Goal: Task Accomplishment & Management: Complete application form

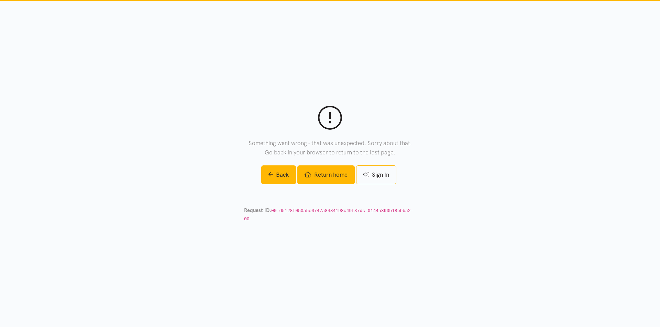
click at [333, 182] on link "Return home" at bounding box center [325, 175] width 57 height 19
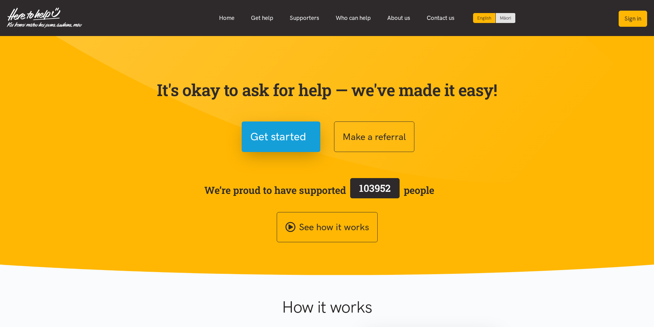
click at [631, 14] on button "Sign in" at bounding box center [633, 19] width 29 height 16
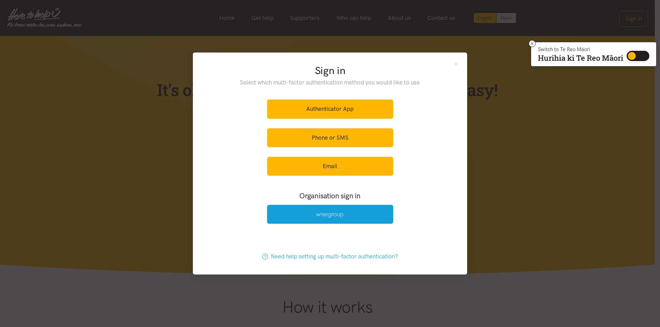
drag, startPoint x: 520, startPoint y: 106, endPoint x: 519, endPoint y: 102, distance: 3.9
click at [519, 102] on div "Sign in Select which multi-factor authentication method you would like to use A…" at bounding box center [330, 163] width 660 height 327
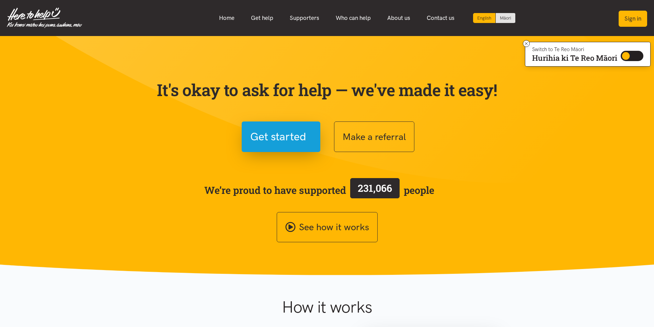
click at [631, 16] on button "Sign in" at bounding box center [633, 19] width 29 height 16
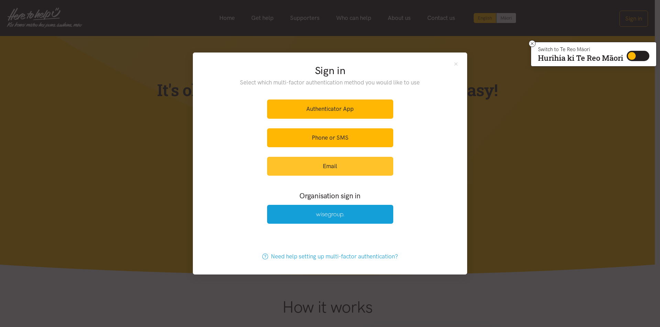
click at [343, 172] on link "Email" at bounding box center [330, 166] width 126 height 19
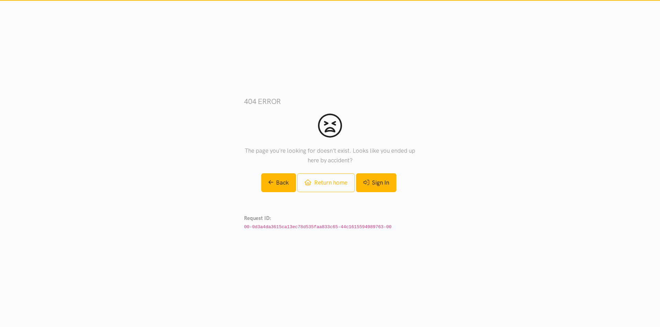
click at [389, 184] on link "Sign In" at bounding box center [376, 182] width 40 height 19
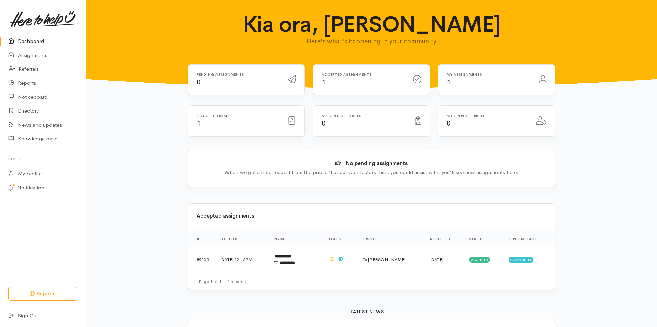
click at [353, 86] on div "Accepted assignments 1" at bounding box center [362, 80] width 91 height 14
click at [291, 257] on b "**********" at bounding box center [282, 256] width 17 height 4
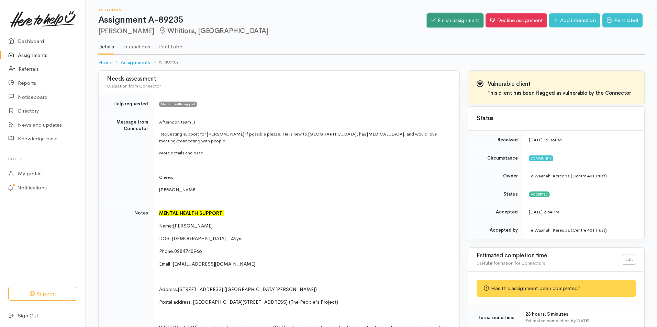
click at [467, 17] on link "Finish assignment" at bounding box center [455, 20] width 57 height 14
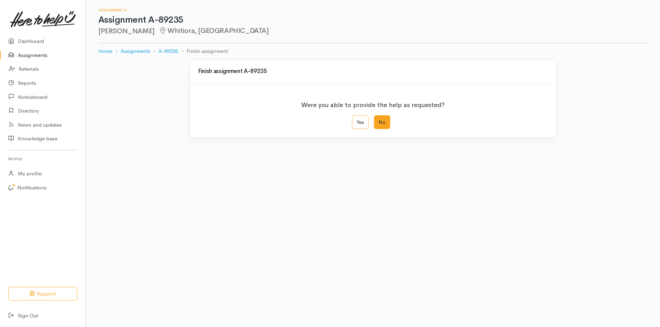
click at [383, 125] on label "No" at bounding box center [382, 122] width 16 height 14
click at [378, 120] on input "No" at bounding box center [376, 117] width 4 height 4
radio input "true"
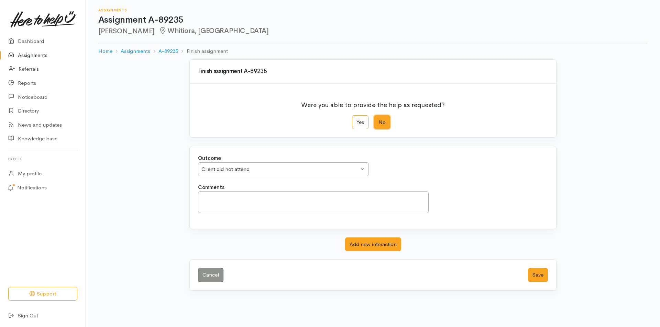
click at [304, 169] on div "Client did not attend" at bounding box center [279, 170] width 157 height 8
click at [256, 202] on textarea "Comments" at bounding box center [313, 203] width 231 height 22
type textarea "W"
type textarea "T"
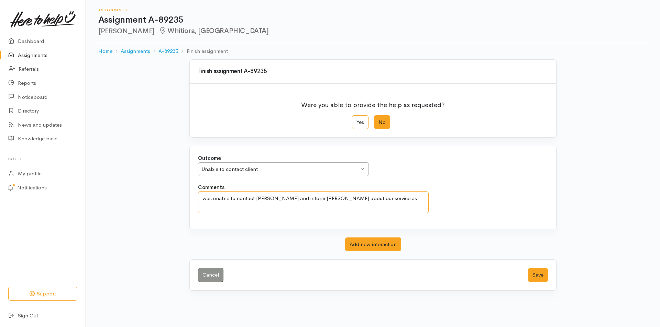
click at [201, 199] on textarea "was unable to contact Mike and inform Mike about our service as" at bounding box center [313, 203] width 231 height 22
click at [359, 200] on textarea "I was unable to contact Mike and inform Mike about our service as" at bounding box center [313, 203] width 231 height 22
click at [218, 200] on textarea "I was unable to contact Mike and inform Mike about our service as Mike did not …" at bounding box center [313, 203] width 231 height 22
click at [214, 206] on textarea "I was still unable to contact Mike and inform Mike about our service as Mike di…" at bounding box center [313, 203] width 231 height 22
type textarea "I was still unable to contact Mike and inform Mike about our service as Mike di…"
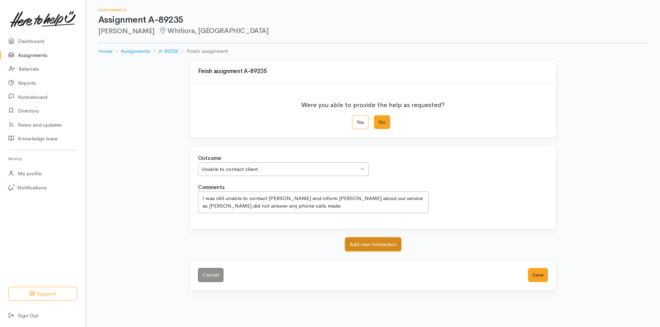
click at [386, 242] on button "Add new interaction" at bounding box center [373, 245] width 56 height 14
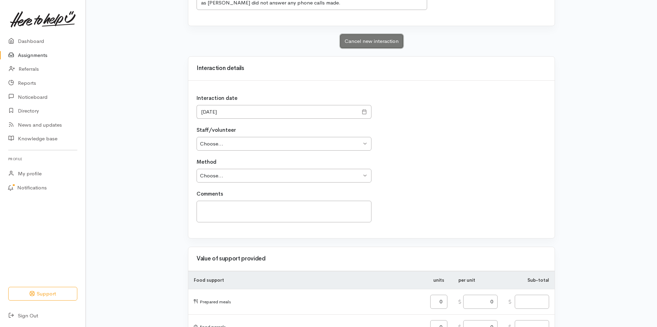
scroll to position [206, 0]
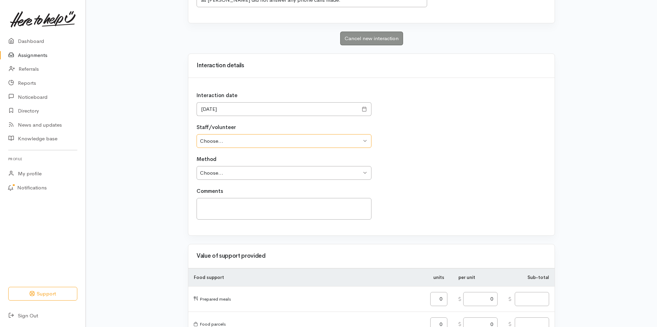
click at [300, 138] on select "Choose... Iylla Harvey Iylla Harvey Te Waanahi Kereopa" at bounding box center [284, 141] width 175 height 14
select select "2556"
click at [197, 134] on select "Choose... Iylla Harvey Iylla Harvey Te Waanahi Kereopa" at bounding box center [284, 141] width 175 height 14
click at [248, 173] on select "Choose... Phone Visit Other" at bounding box center [284, 173] width 175 height 14
select select "1"
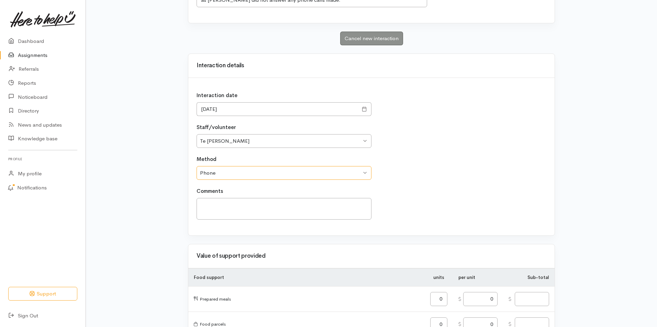
click at [197, 166] on select "Choose... Phone Visit Other" at bounding box center [284, 173] width 175 height 14
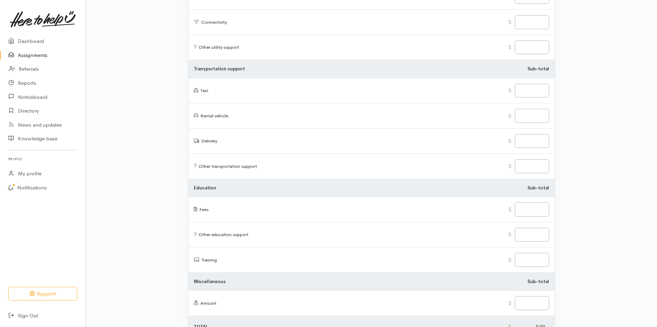
scroll to position [1019, 0]
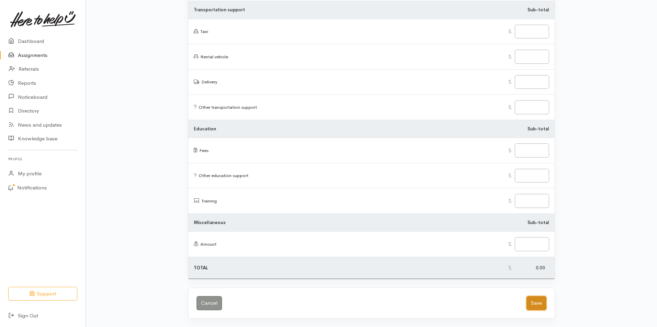
click at [535, 299] on button "Save" at bounding box center [536, 303] width 20 height 14
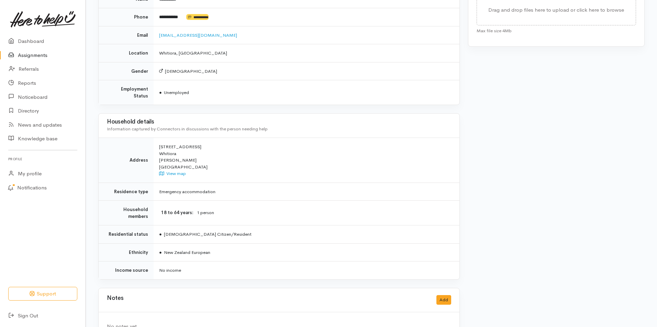
scroll to position [467, 0]
click at [48, 56] on link "Assignments" at bounding box center [43, 55] width 86 height 14
